Goal: Task Accomplishment & Management: Manage account settings

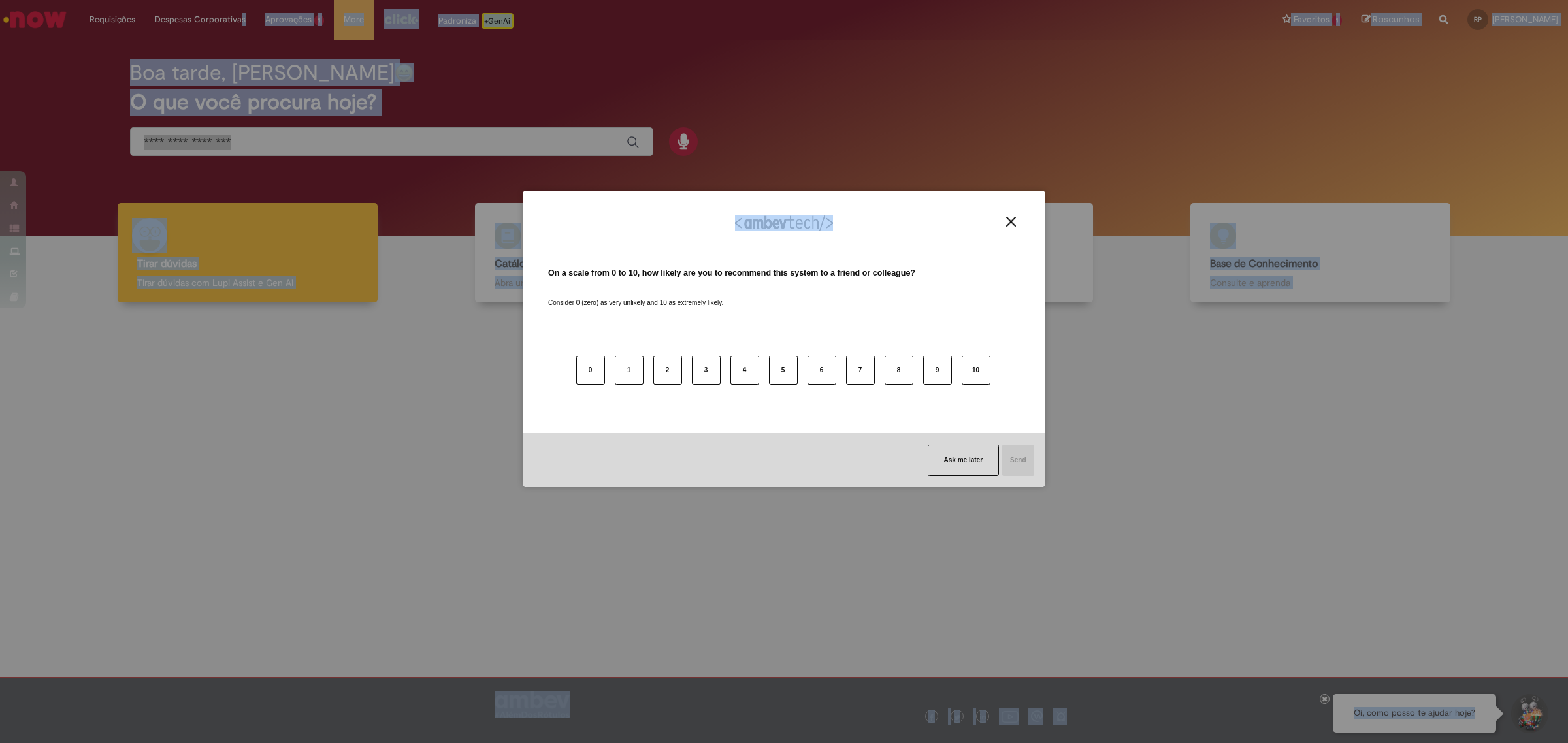
drag, startPoint x: 237, startPoint y: 15, endPoint x: 225, endPoint y: 46, distance: 33.2
click at [225, 46] on body "Pular para o conteúdo da página Requisições Exibir Todas as Solicitações Requis…" at bounding box center [784, 371] width 1568 height 743
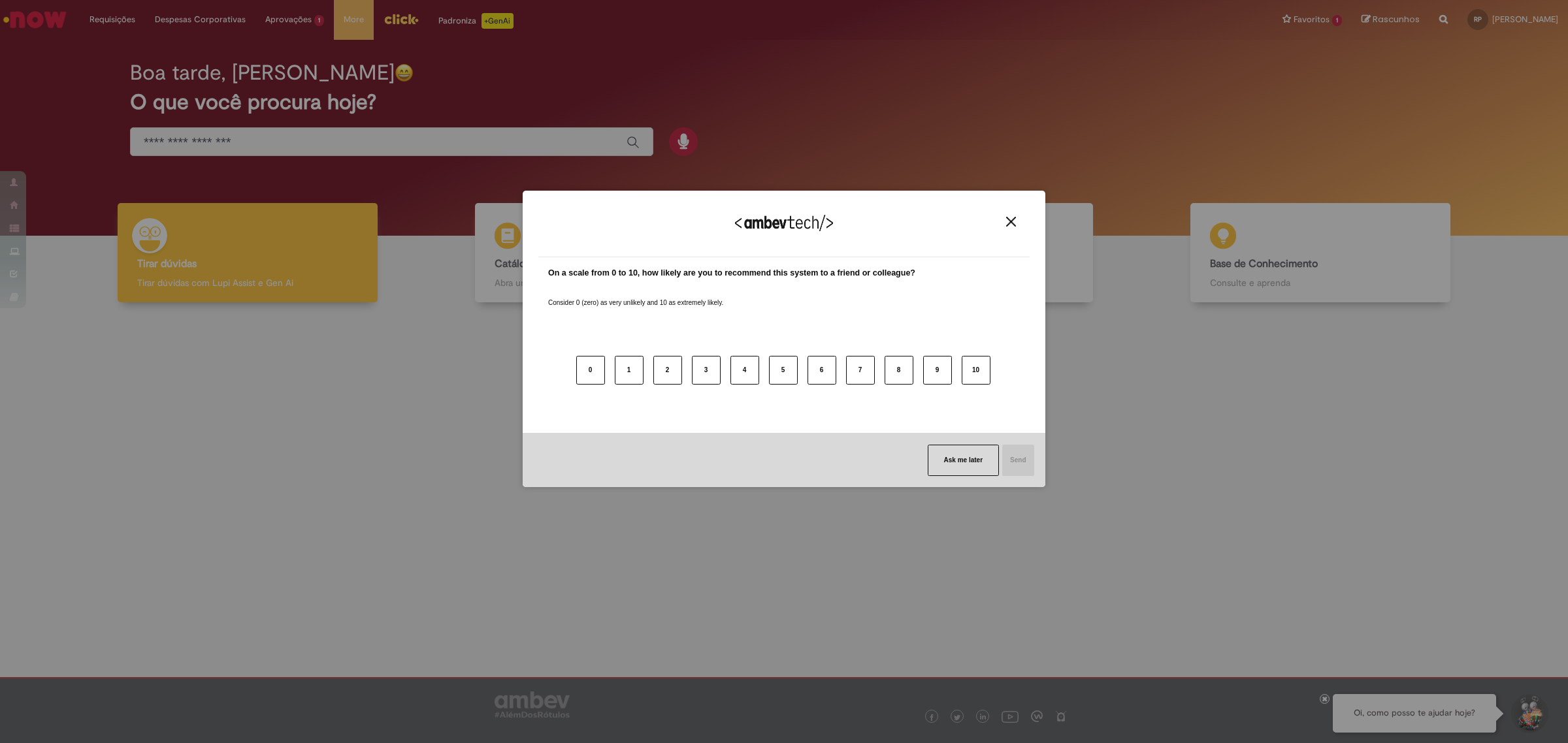
click at [1030, 220] on div "We appreciate your feedback! On a scale from 0 to 10, how likely are you to rec…" at bounding box center [783, 339] width 522 height 297
click at [1018, 218] on button "Close" at bounding box center [1010, 222] width 18 height 11
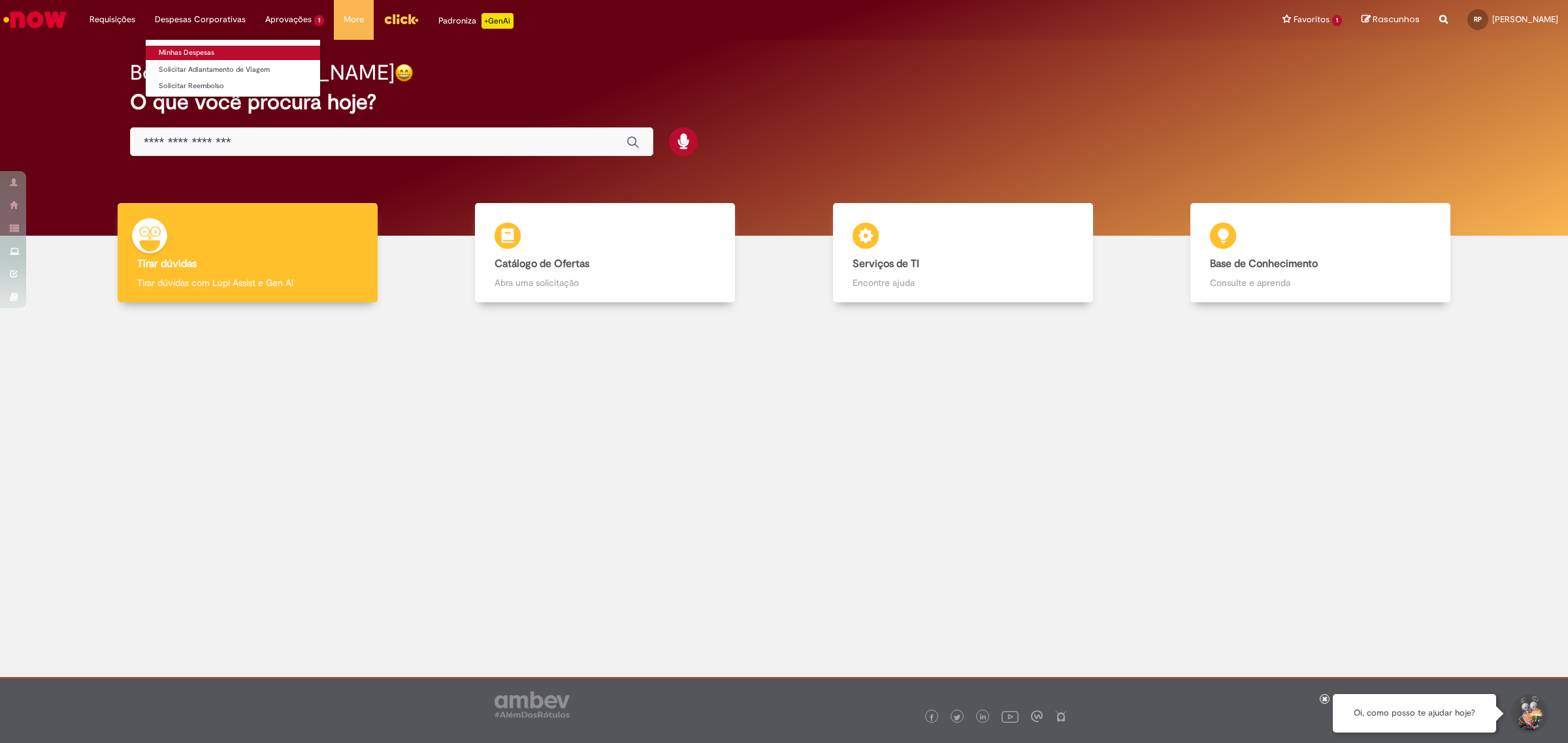
click at [186, 53] on link "Minhas Despesas" at bounding box center [233, 52] width 174 height 14
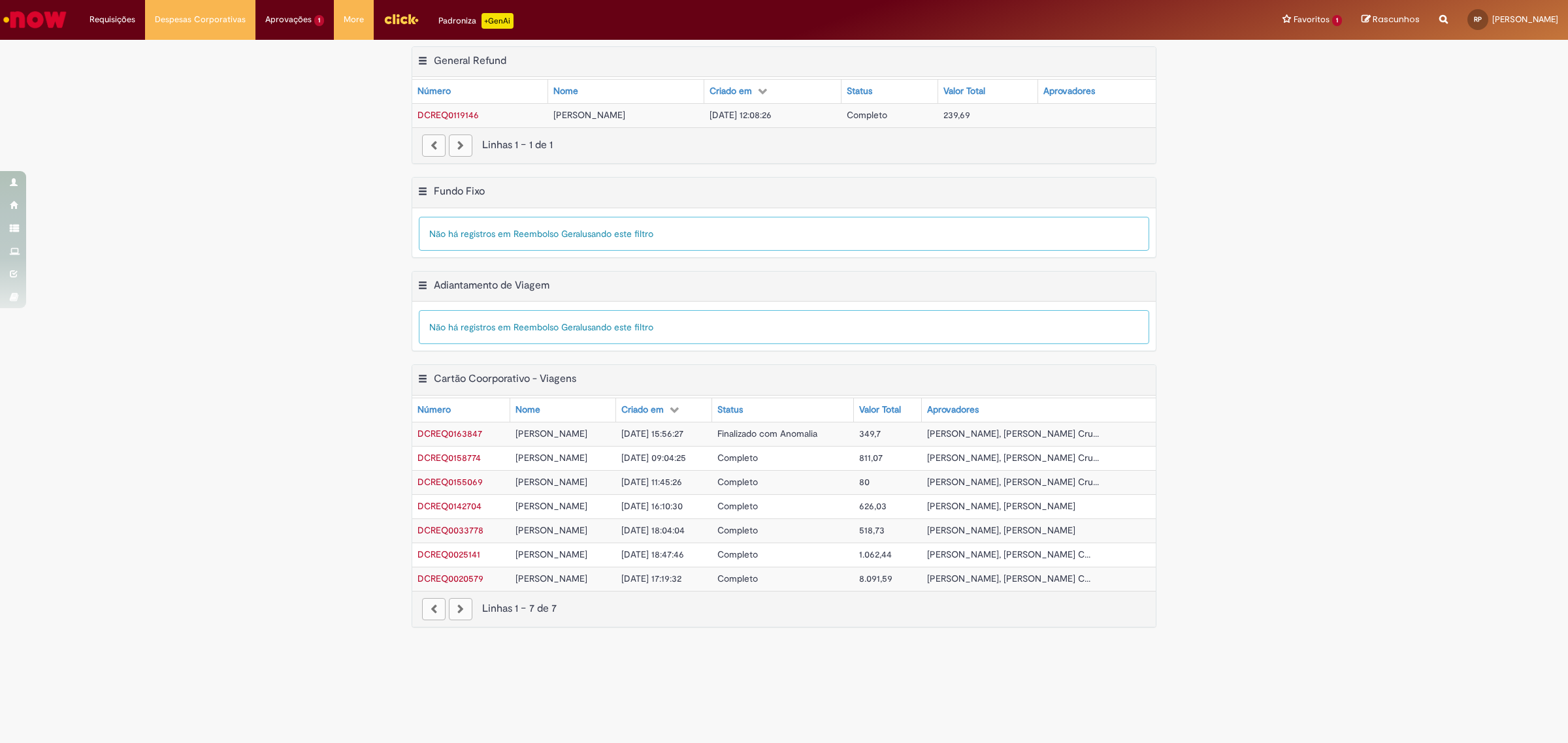
click at [469, 612] on div "paginação" at bounding box center [460, 609] width 23 height 22
click at [466, 612] on div "paginação" at bounding box center [460, 609] width 23 height 22
click at [463, 612] on div "paginação" at bounding box center [460, 609] width 23 height 22
click at [462, 612] on div "paginação" at bounding box center [460, 609] width 23 height 22
